Goal: Task Accomplishment & Management: Use online tool/utility

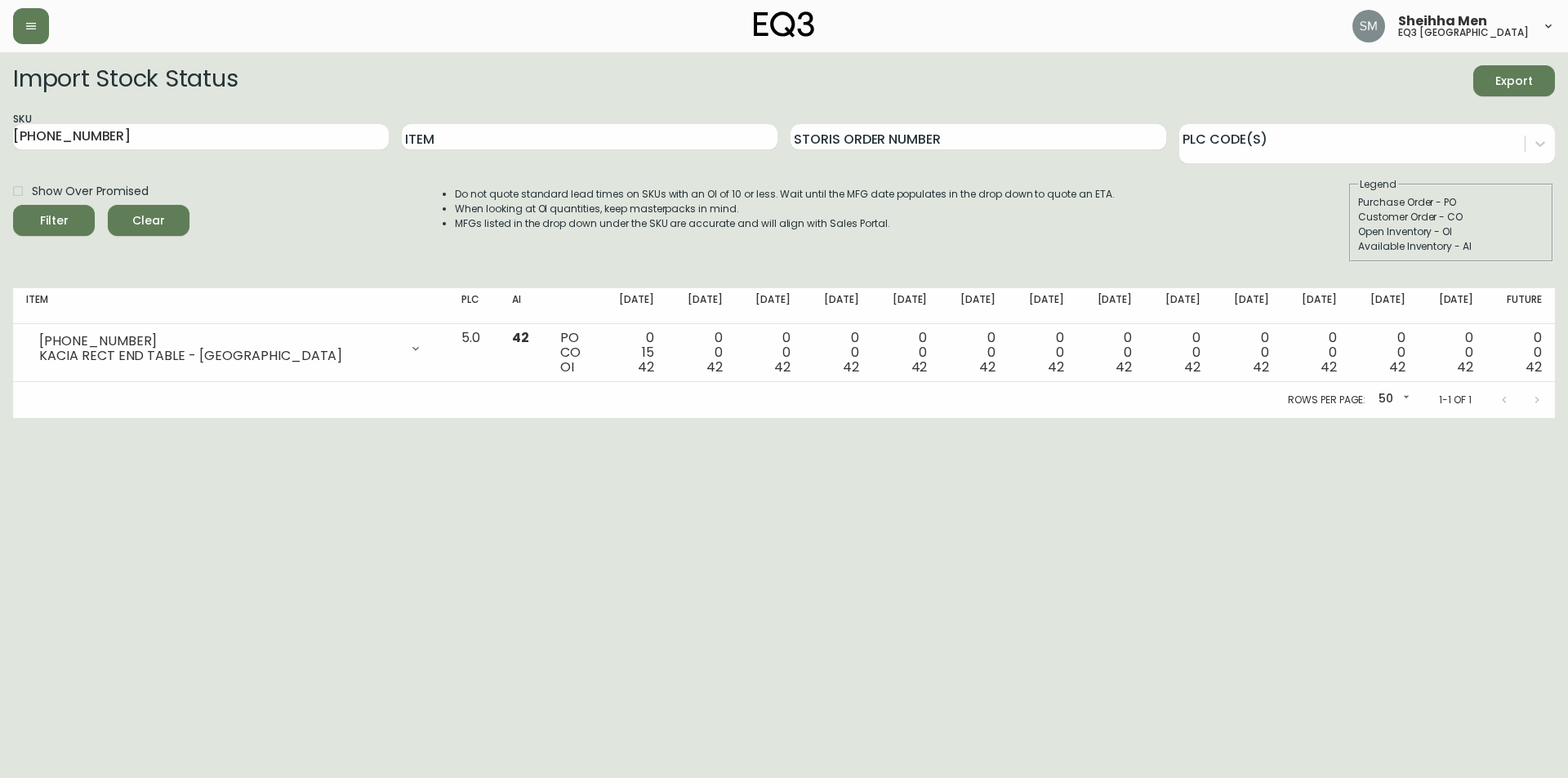
click at [645, 418] on html "Sheihha Men eq3 [GEOGRAPHIC_DATA] Import Stock Status Export SKU [PHONE_NUMBER]…" at bounding box center [784, 209] width 1568 height 418
drag, startPoint x: 168, startPoint y: 139, endPoint x: 0, endPoint y: 150, distance: 168.4
click at [0, 150] on main "Import Stock Status Export SKU [PHONE_NUMBER] Item Storis Order Number PLC Code…" at bounding box center [784, 235] width 1568 height 366
paste input "3020-842-13-A"
click at [61, 206] on button "Filter" at bounding box center [54, 221] width 82 height 31
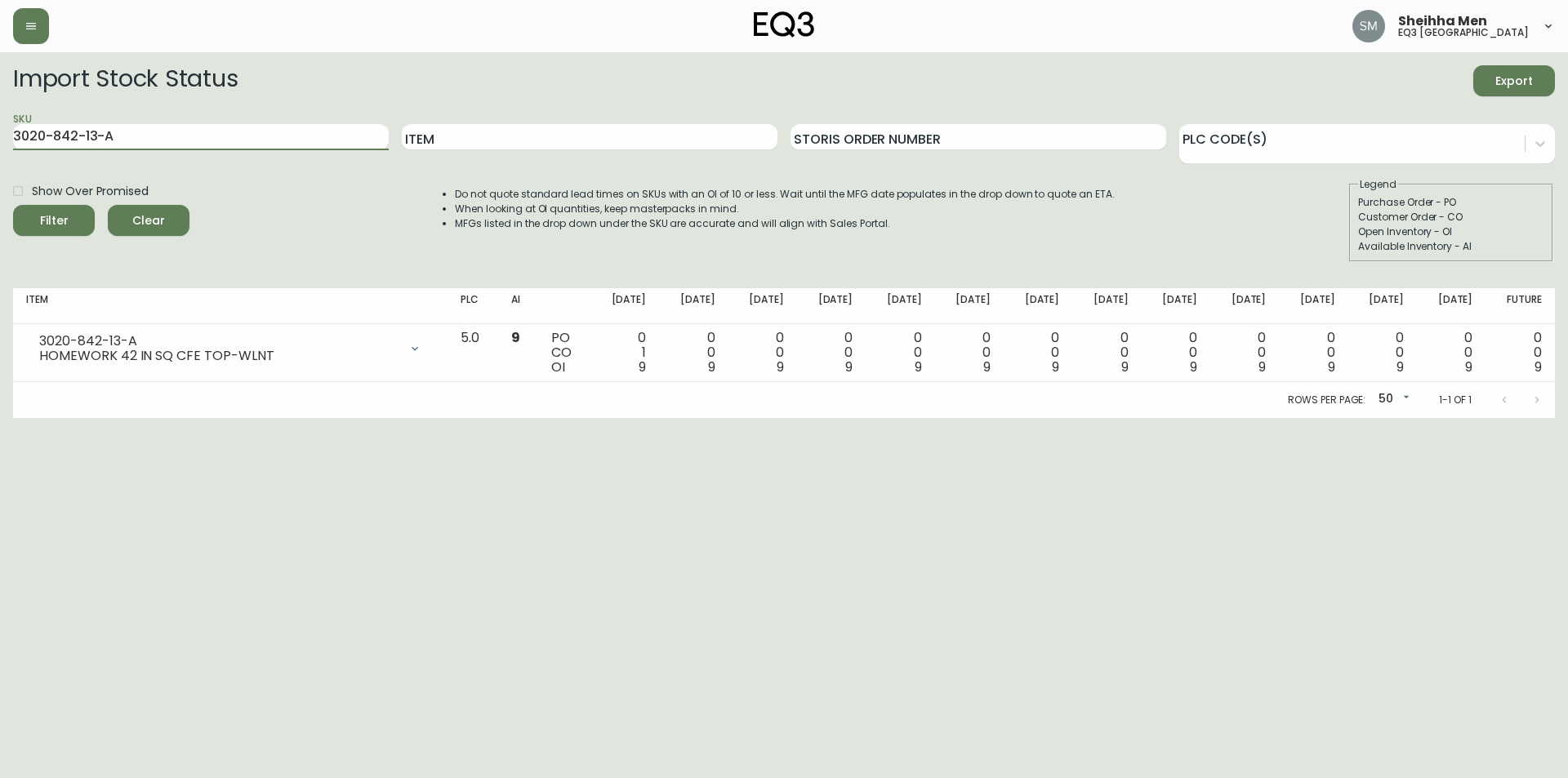
click at [0, 136] on main "Import Stock Status Export SKU 3020-842-13-A Item Storis Order Number PLC Code(…" at bounding box center [784, 235] width 1568 height 366
paste input "B"
type input "3020-842-13-B"
click at [57, 215] on div "Filter" at bounding box center [54, 221] width 29 height 20
